Goal: Download file/media

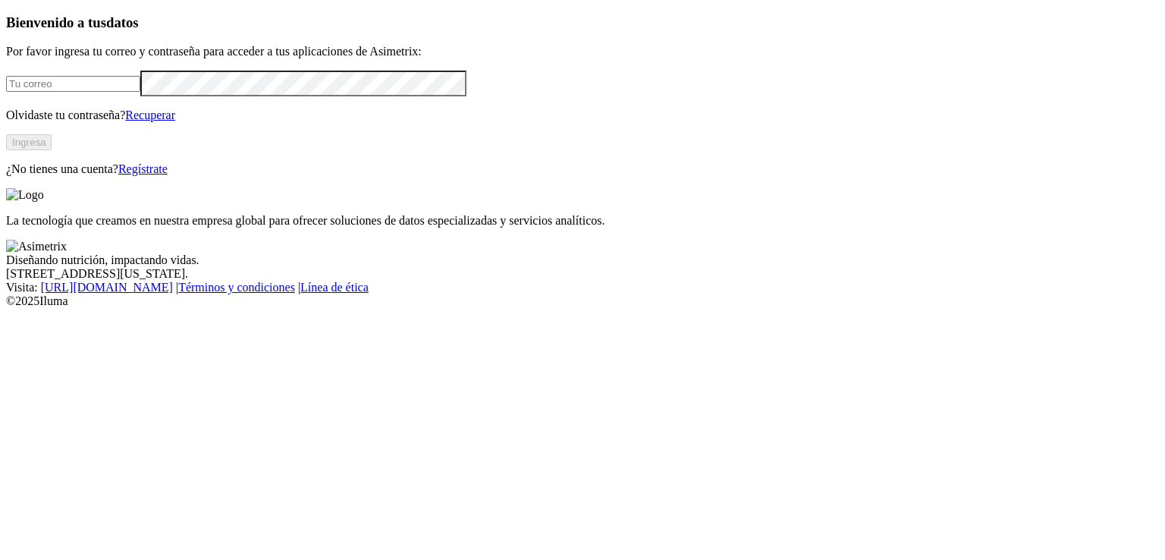
type input "[EMAIL_ADDRESS][PERSON_NAME][DOMAIN_NAME]"
click at [52, 150] on button "Ingresa" at bounding box center [28, 142] width 45 height 16
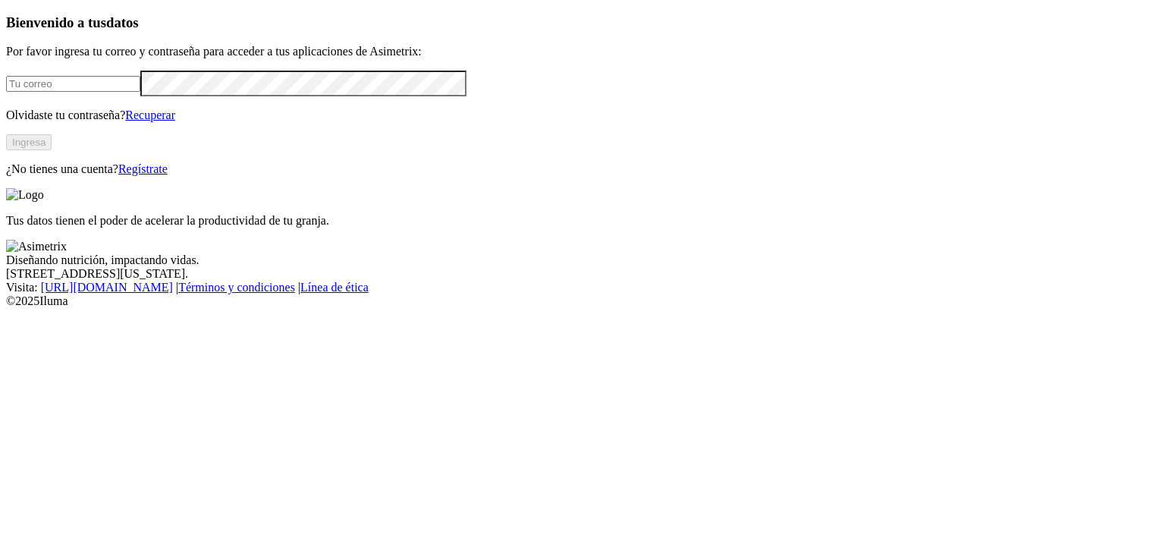
type input "[EMAIL_ADDRESS][PERSON_NAME][DOMAIN_NAME]"
click at [52, 150] on button "Ingresa" at bounding box center [28, 142] width 45 height 16
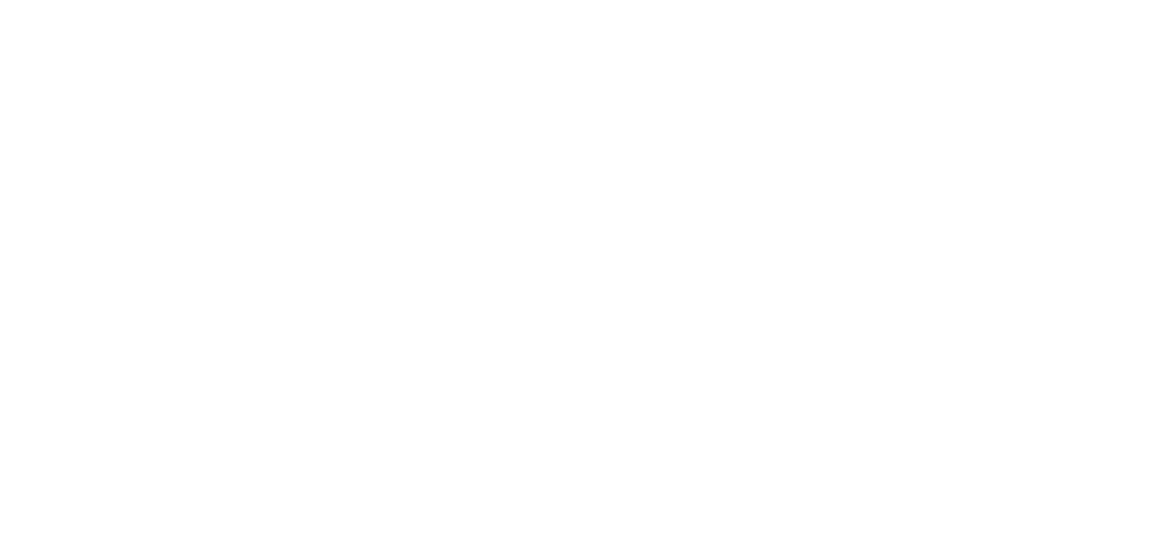
scroll to position [355, 0]
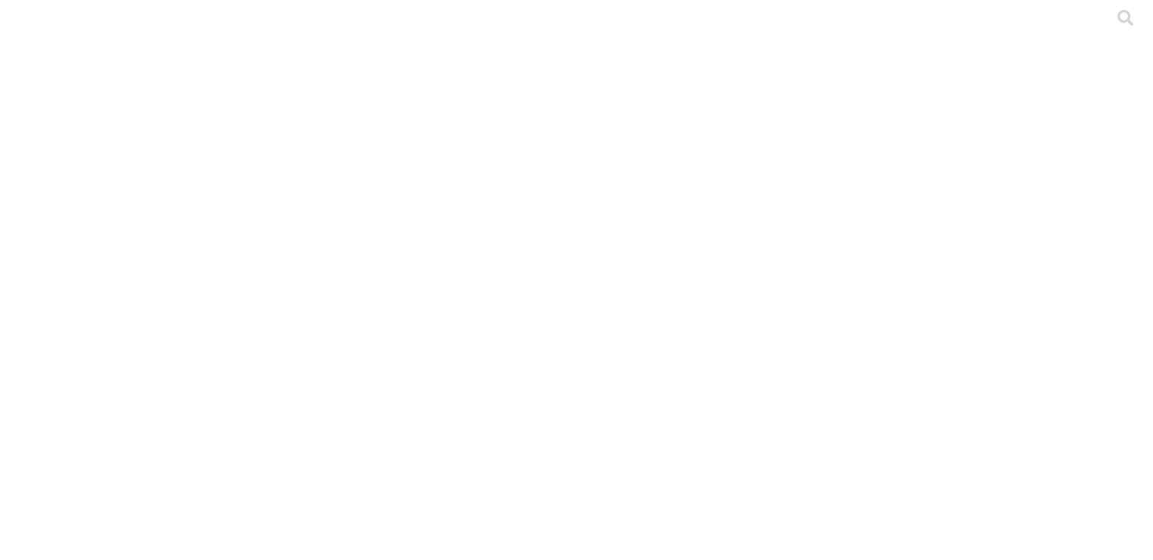
drag, startPoint x: 412, startPoint y: 192, endPoint x: 179, endPoint y: 195, distance: 232.8
copy link "Resumen_General_Resultados_17.xlsx"
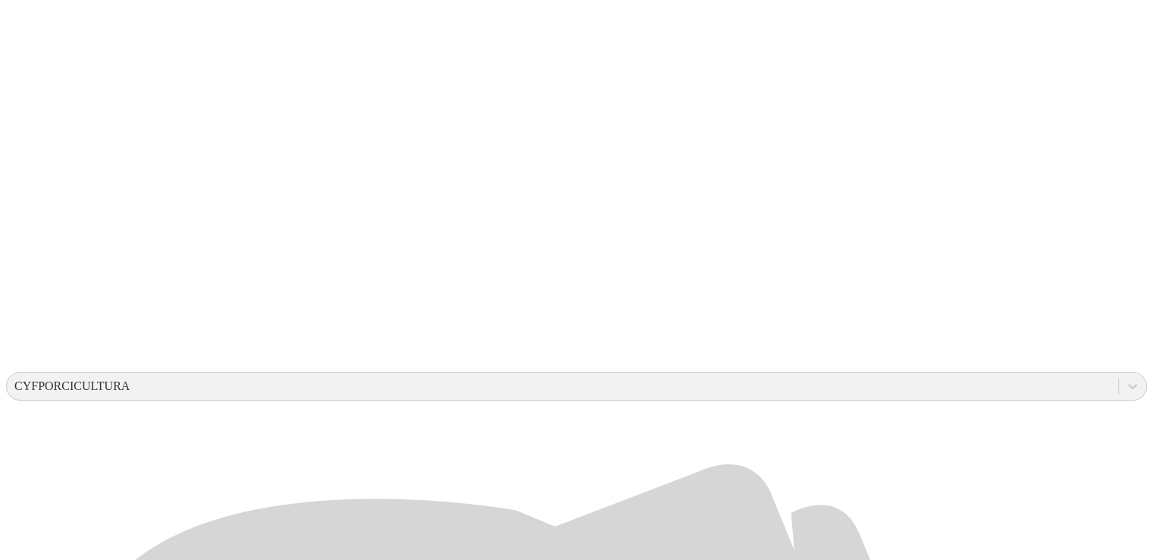
scroll to position [246, 0]
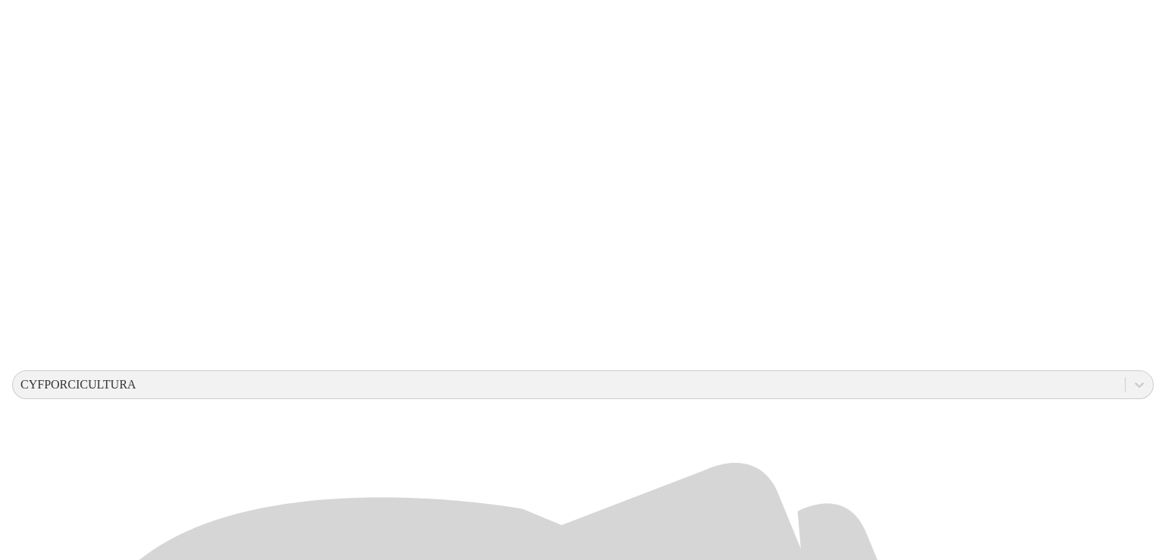
scroll to position [0, 0]
